Goal: Transaction & Acquisition: Book appointment/travel/reservation

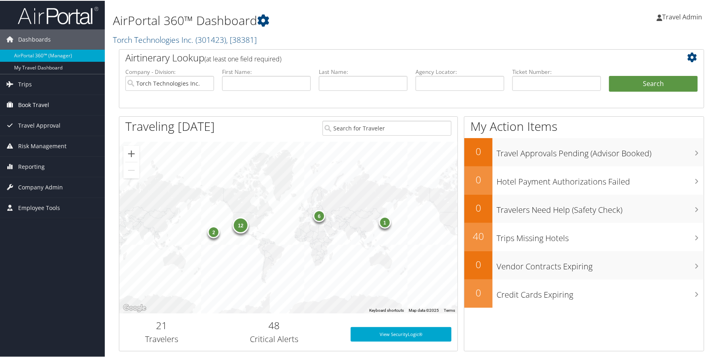
click at [37, 102] on span "Book Travel" at bounding box center [33, 104] width 31 height 20
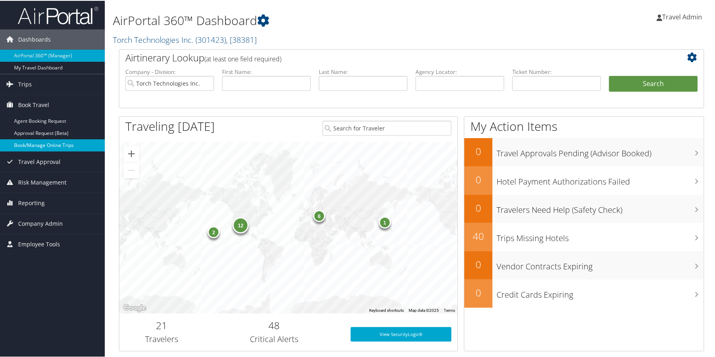
click at [48, 145] on link "Book/Manage Online Trips" at bounding box center [52, 144] width 105 height 12
